Goal: Task Accomplishment & Management: Use online tool/utility

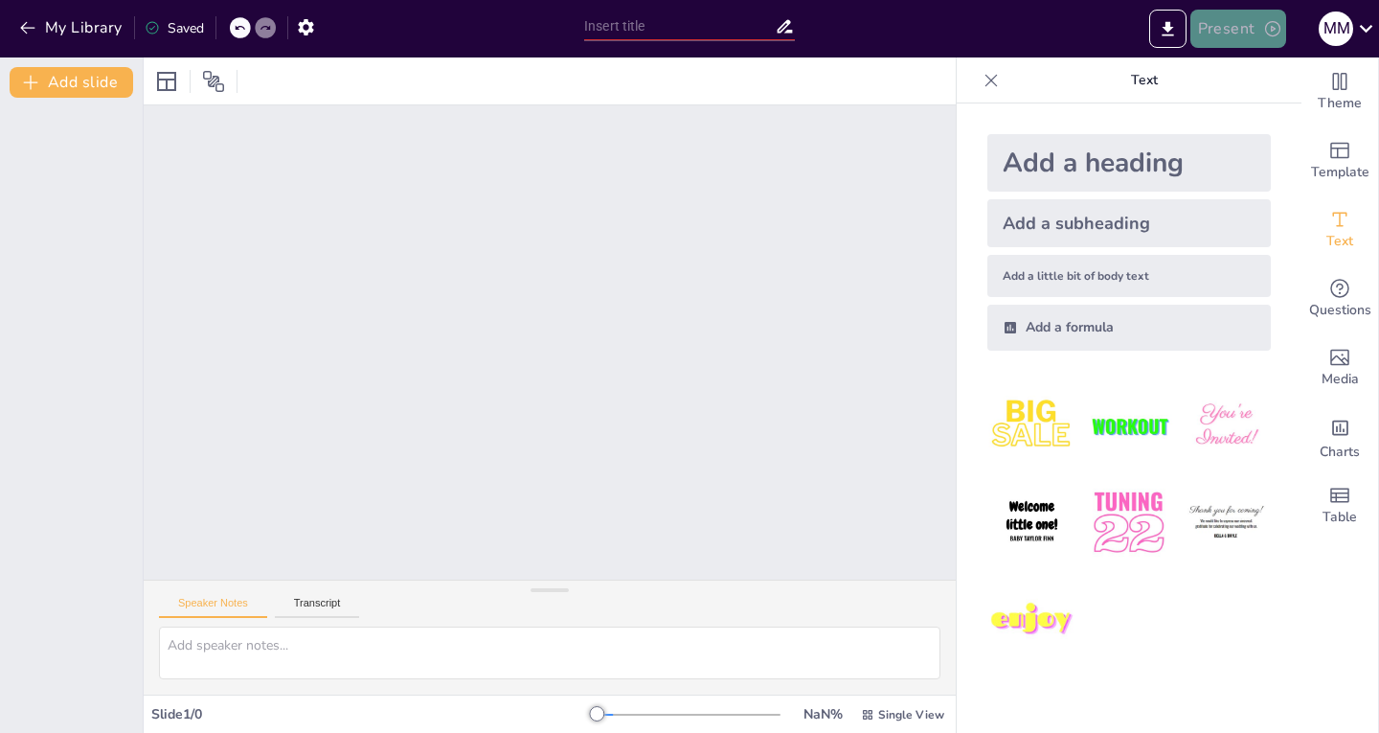
click at [1259, 25] on button "Present" at bounding box center [1238, 29] width 96 height 38
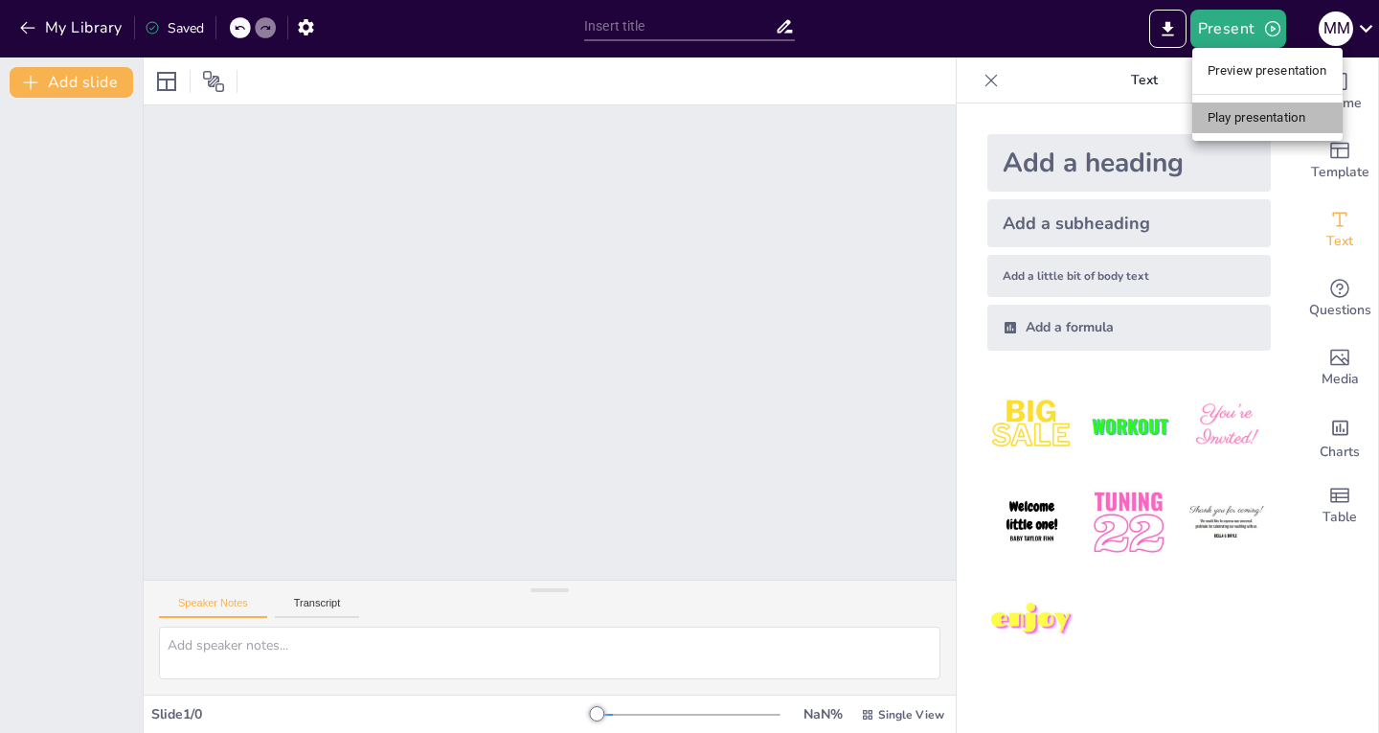
click at [1222, 122] on li "Play presentation" at bounding box center [1267, 117] width 150 height 31
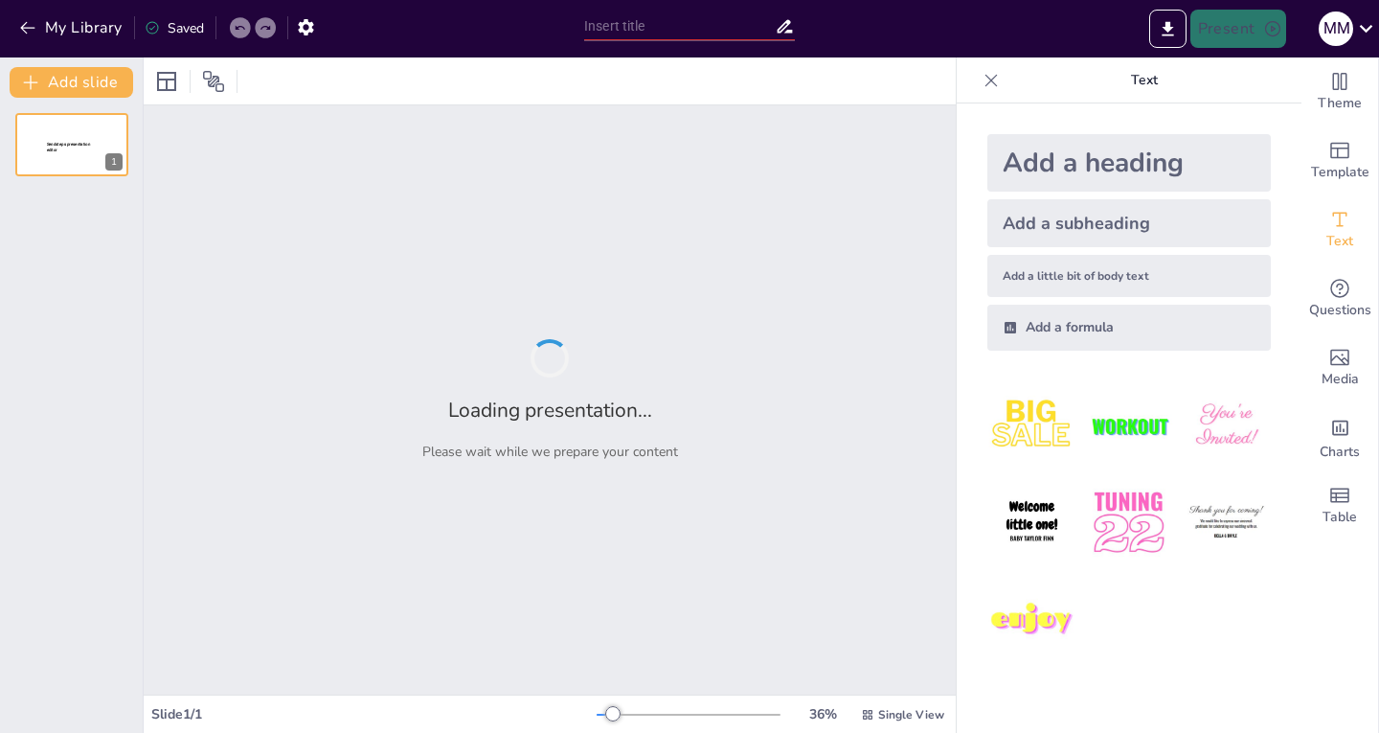
type input "Эволюция российской рекламы: от советского времени до современности"
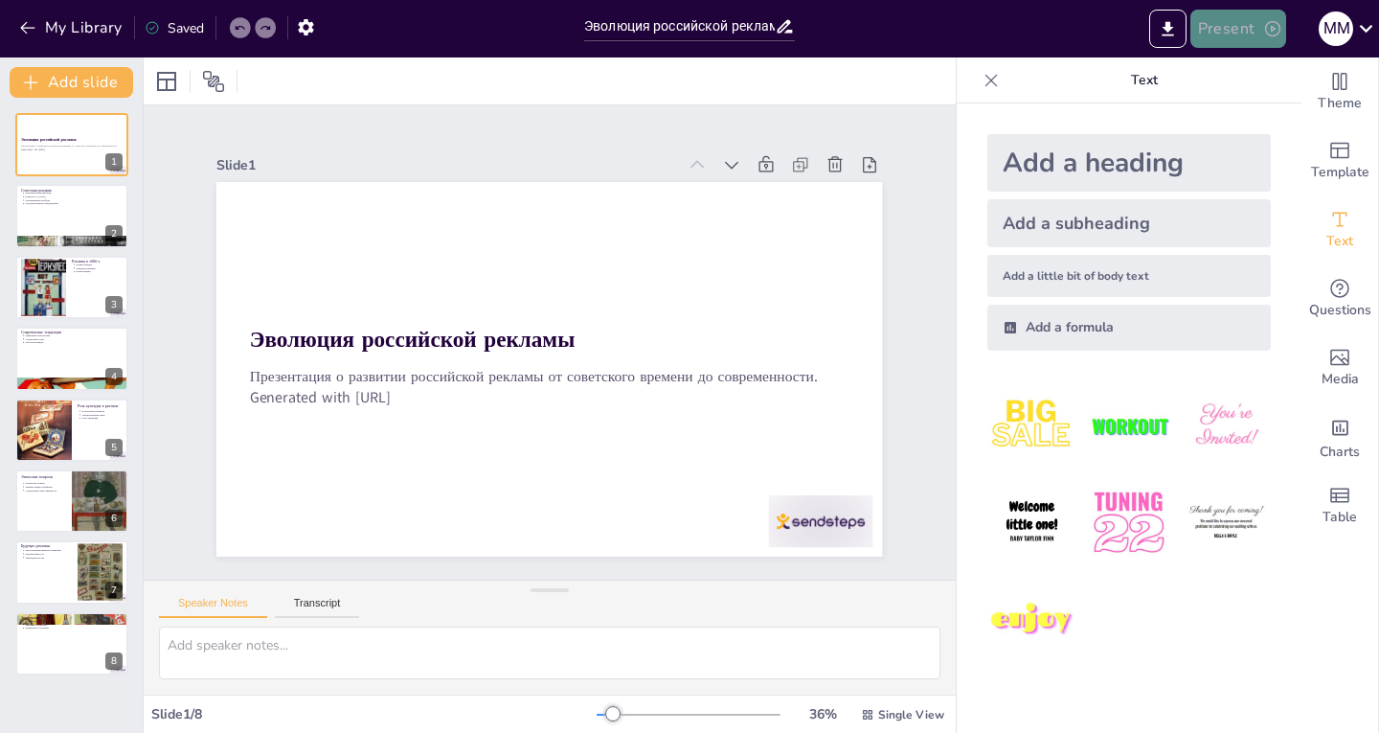
click at [1272, 27] on icon "button" at bounding box center [1272, 28] width 15 height 15
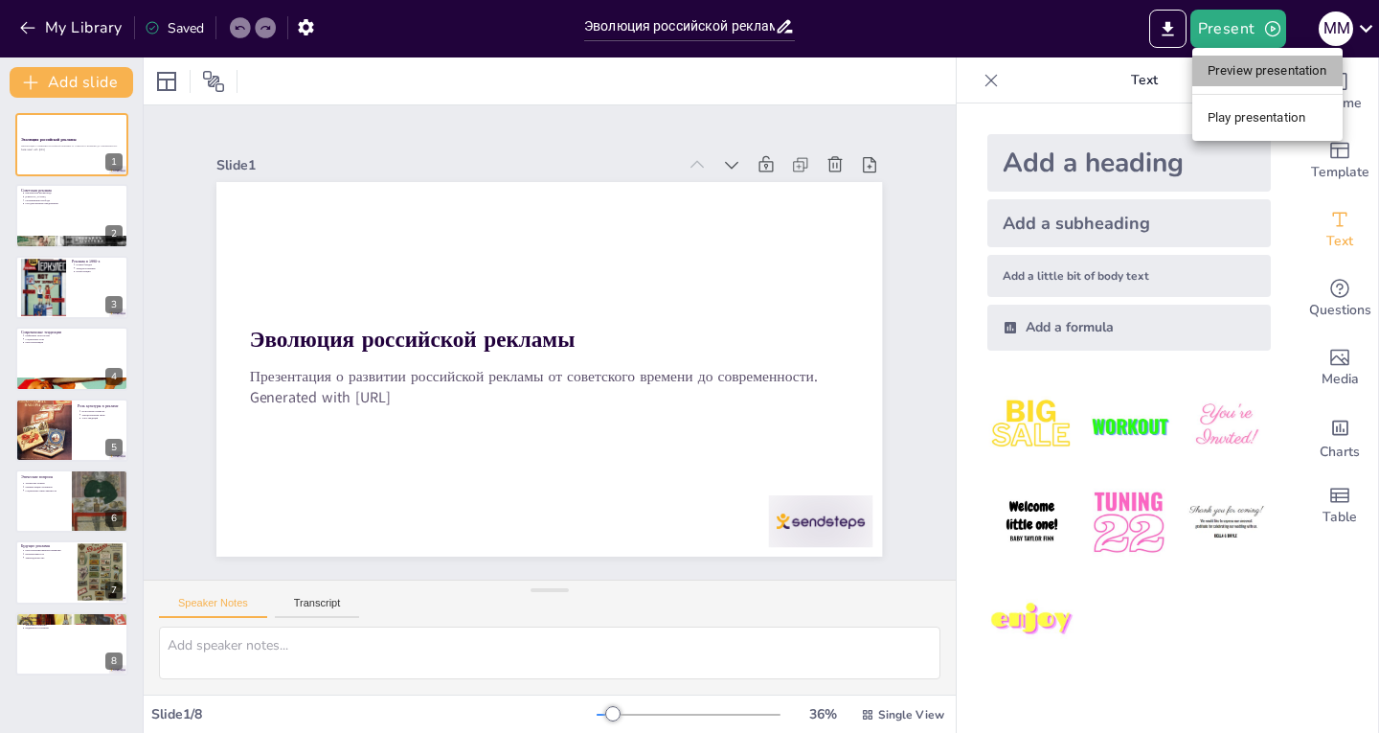
click at [1252, 76] on li "Preview presentation" at bounding box center [1267, 71] width 150 height 31
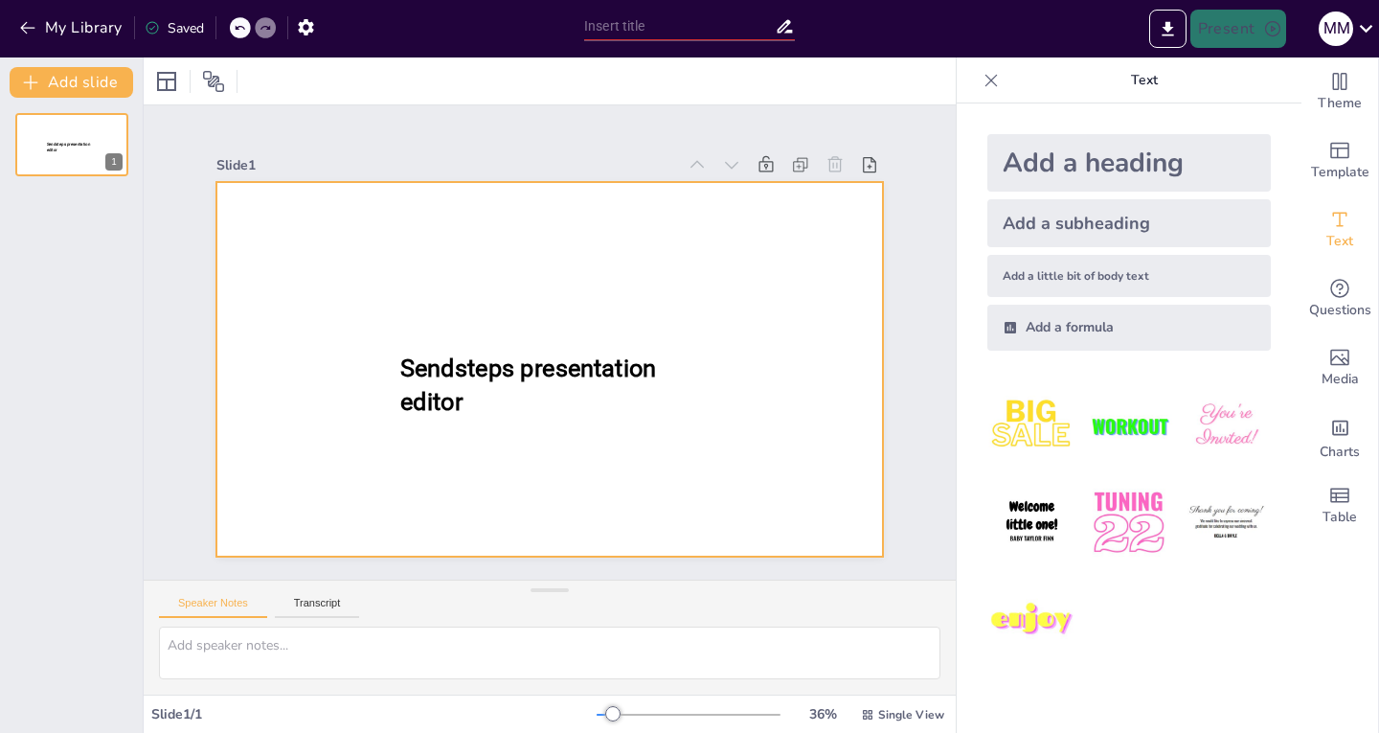
type input "Эволюция российской рекламы: от советского времени до современности"
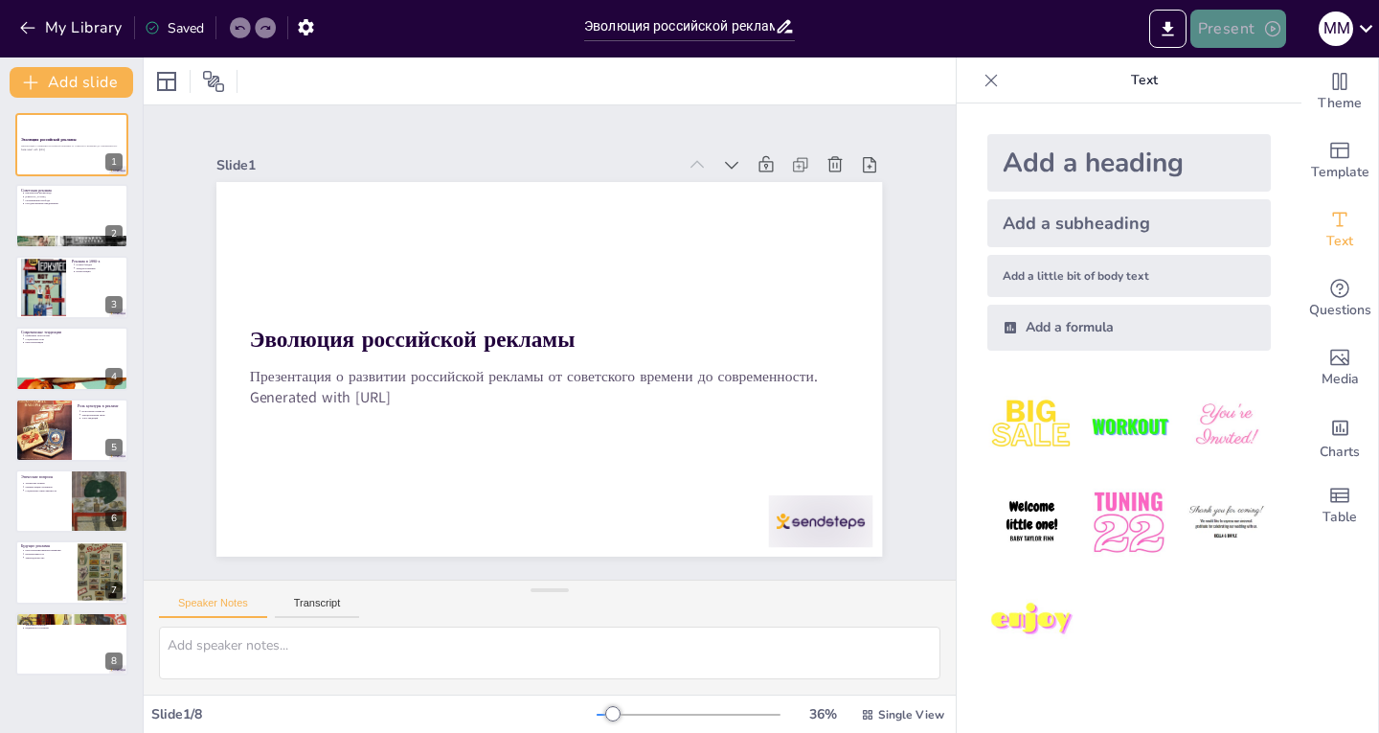
click at [1256, 33] on button "Present" at bounding box center [1238, 29] width 96 height 38
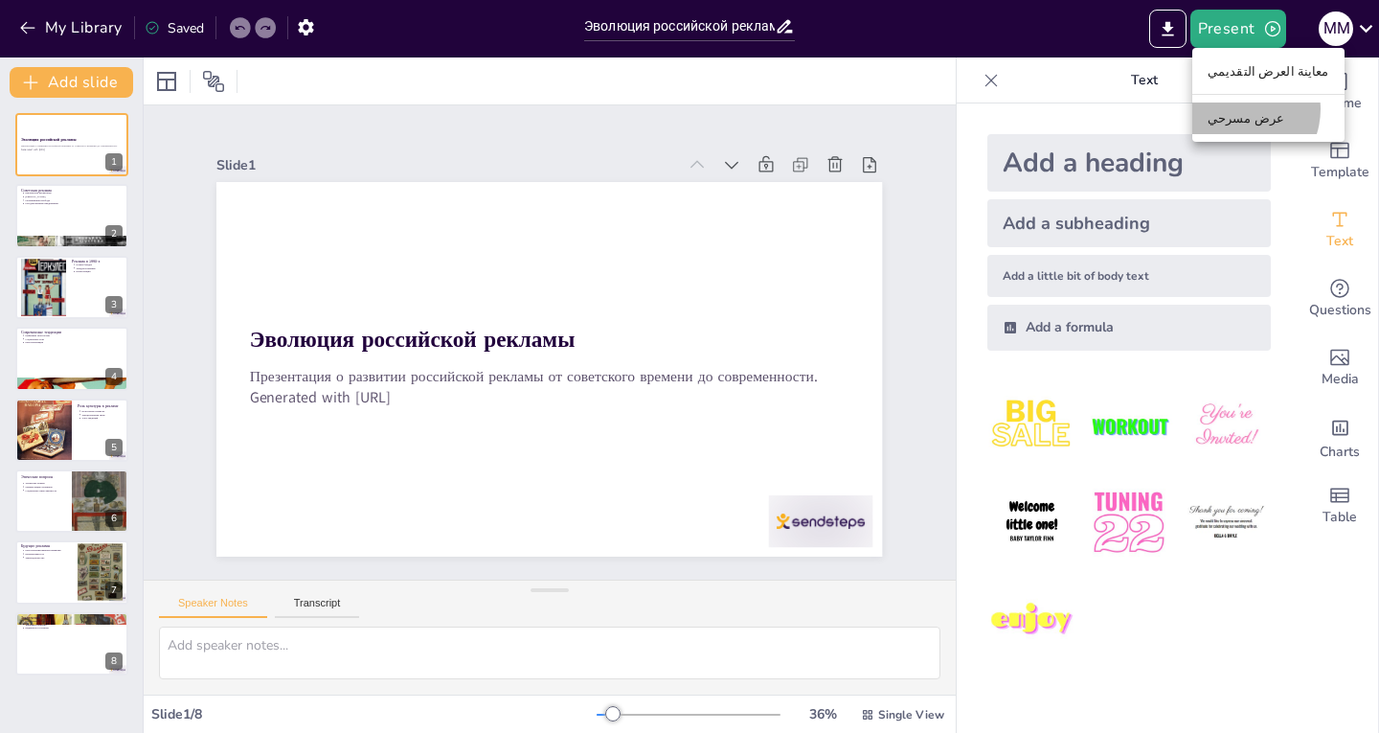
click at [1238, 109] on font "عرض مسرحي" at bounding box center [1246, 117] width 77 height 19
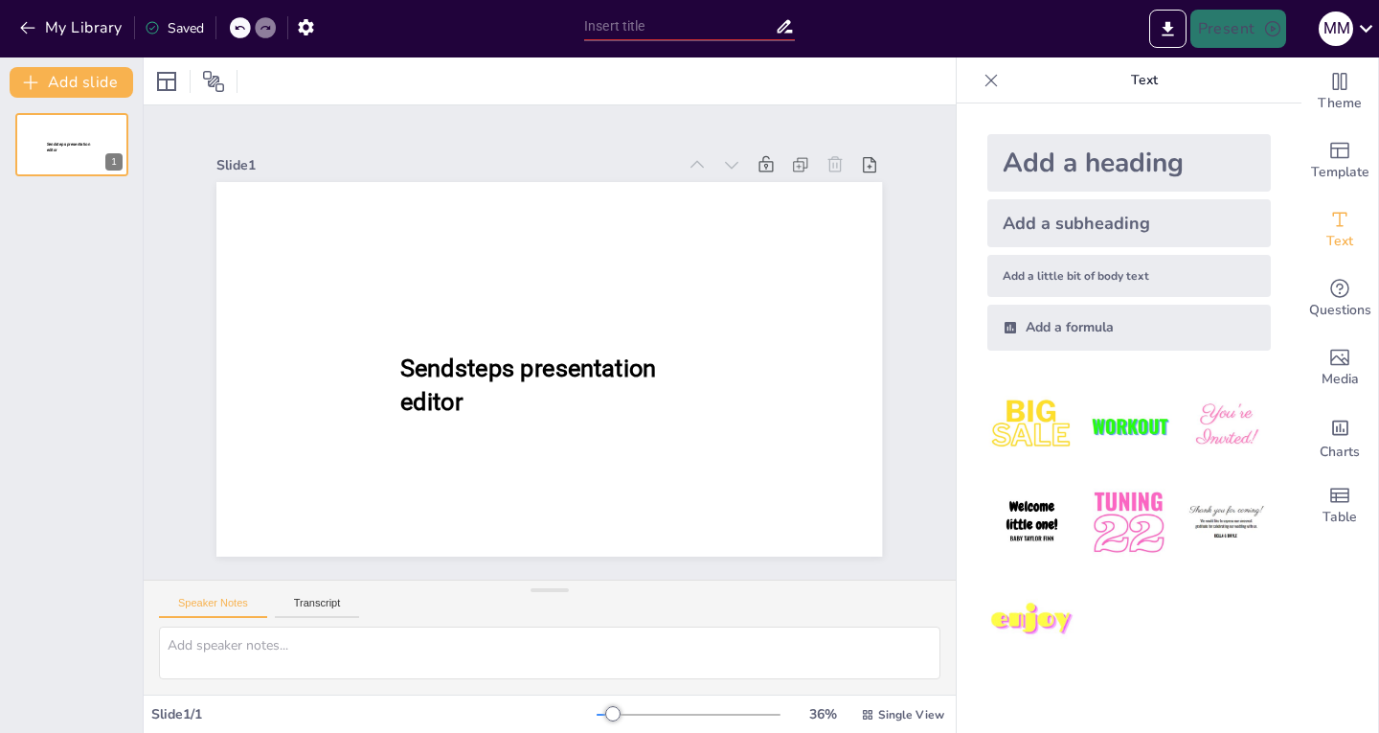
type input "Эволюция российской рекламы: от советского времени до современности"
